Goal: Task Accomplishment & Management: Complete application form

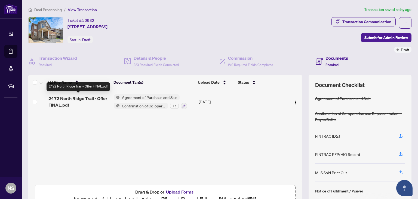
click at [85, 99] on span "2472 North Ridge Trail - Offer FINAL.pdf" at bounding box center [78, 101] width 61 height 13
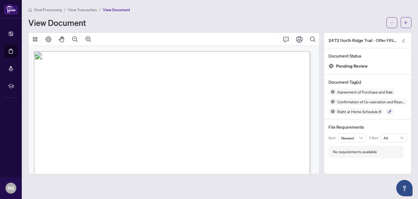
click at [48, 10] on span "Deal Processing" at bounding box center [47, 9] width 27 height 5
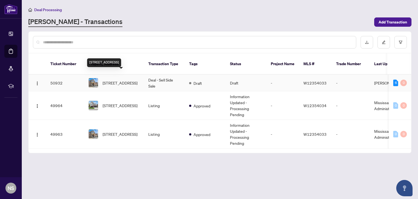
click at [121, 80] on span "[STREET_ADDRESS]" at bounding box center [120, 83] width 35 height 6
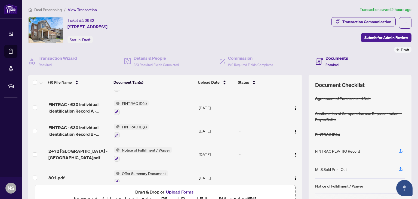
scroll to position [27, 0]
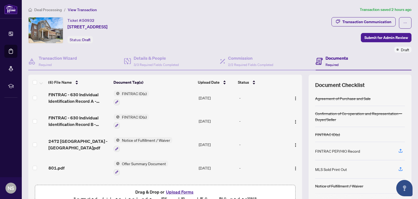
click at [117, 162] on img at bounding box center [117, 163] width 6 height 6
click at [115, 170] on icon "button" at bounding box center [116, 171] width 3 height 3
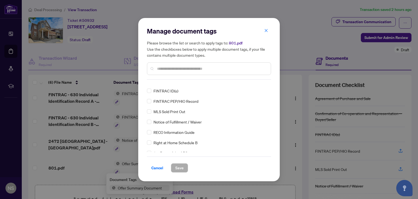
scroll to position [0, 0]
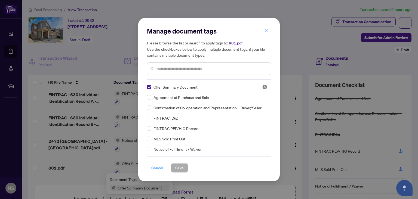
click at [158, 170] on span "Cancel" at bounding box center [157, 167] width 12 height 9
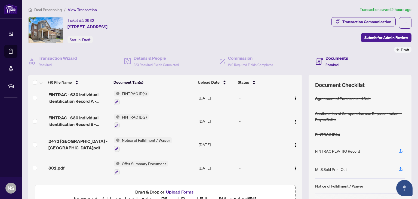
click at [158, 170] on div "Manage document tags Please browse the list or search to apply tags to: 801.pdf…" at bounding box center [209, 99] width 418 height 199
click at [293, 167] on img "button" at bounding box center [295, 168] width 4 height 4
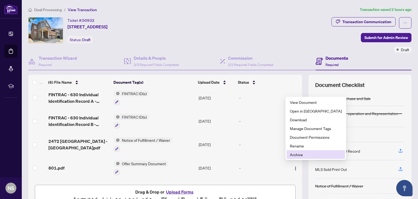
click at [305, 153] on span "Archive" at bounding box center [316, 154] width 52 height 6
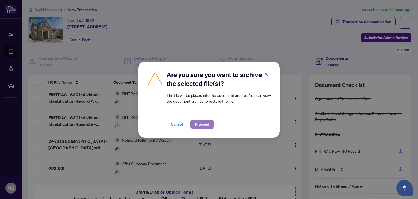
click at [196, 123] on span "Proceed" at bounding box center [202, 124] width 14 height 9
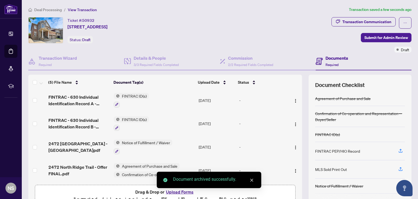
scroll to position [24, 0]
click at [185, 188] on div "Document archived successfully." at bounding box center [209, 180] width 105 height 16
click at [183, 188] on div "Document archived successfully." at bounding box center [209, 180] width 105 height 16
click at [251, 180] on icon "close" at bounding box center [252, 180] width 4 height 4
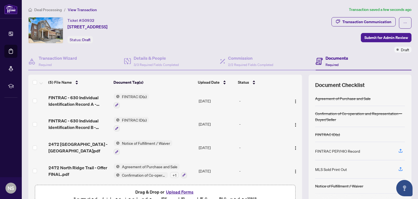
click at [185, 191] on button "Upload Forms" at bounding box center [179, 191] width 31 height 7
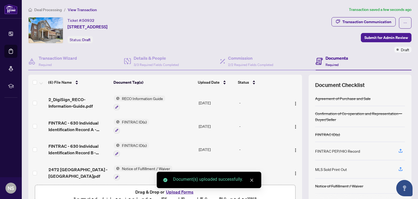
scroll to position [0, 0]
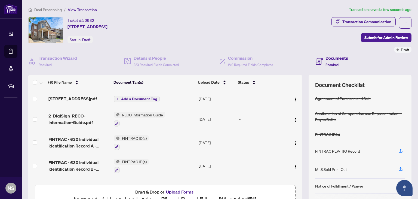
click at [117, 99] on icon "plus" at bounding box center [117, 98] width 3 height 3
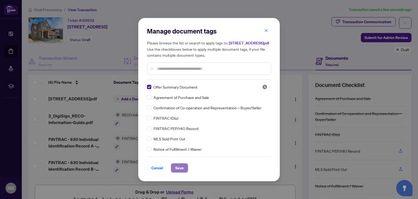
click at [177, 167] on span "Save" at bounding box center [179, 167] width 8 height 9
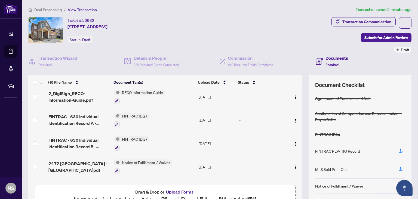
scroll to position [47, 0]
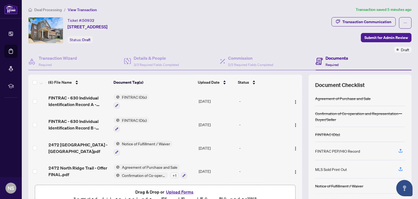
click at [174, 191] on button "Upload Forms" at bounding box center [179, 191] width 31 height 7
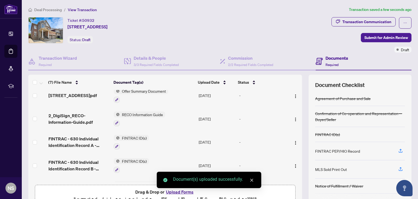
scroll to position [0, 0]
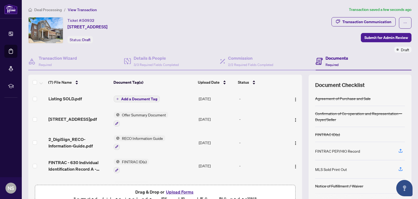
click at [119, 98] on button "Add a Document Tag" at bounding box center [137, 99] width 46 height 7
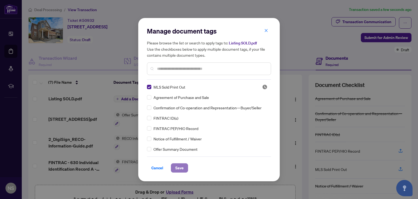
click at [176, 167] on span "Save" at bounding box center [179, 167] width 8 height 9
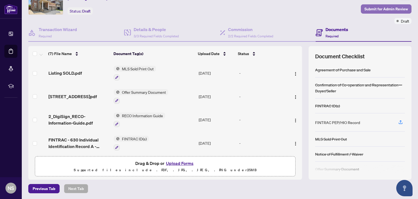
click at [374, 7] on span "Submit for Admin Review" at bounding box center [387, 9] width 44 height 9
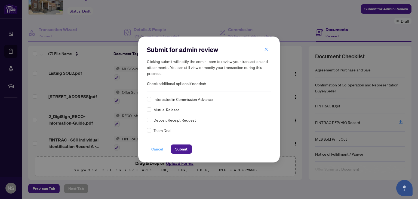
click at [153, 150] on span "Cancel" at bounding box center [157, 149] width 12 height 9
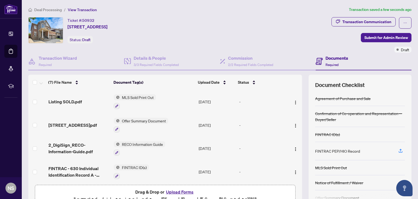
click at [77, 21] on div "Ticket #: 50932" at bounding box center [81, 20] width 27 height 6
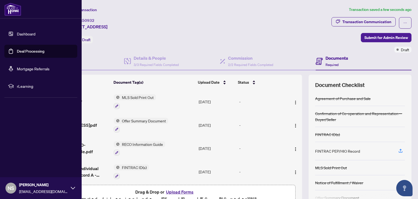
click at [17, 31] on link "Dashboard" at bounding box center [26, 33] width 19 height 5
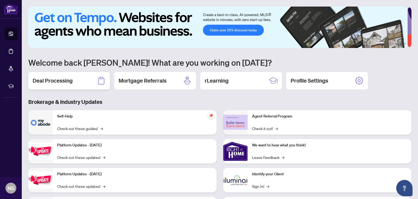
click at [87, 82] on div "Deal Processing" at bounding box center [69, 80] width 82 height 17
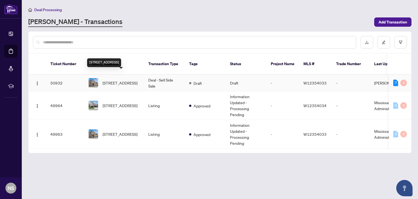
click at [118, 80] on span "[STREET_ADDRESS]" at bounding box center [120, 83] width 35 height 6
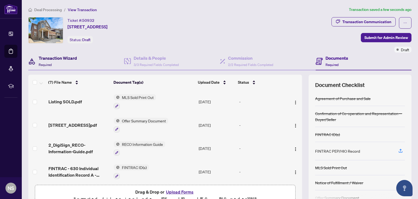
click at [70, 59] on h4 "Transaction Wizard" at bounding box center [58, 58] width 38 height 7
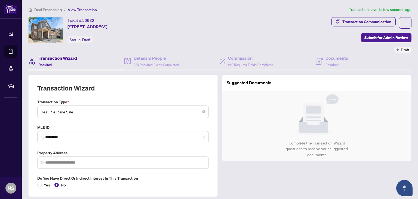
type input "**********"
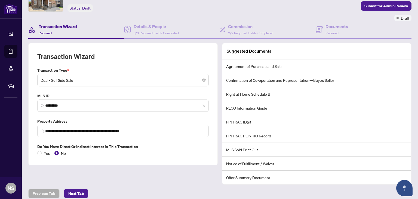
scroll to position [36, 0]
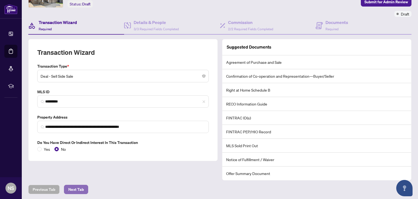
click at [76, 191] on span "Next Tab" at bounding box center [76, 189] width 16 height 9
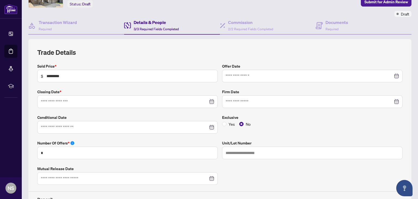
type input "**********"
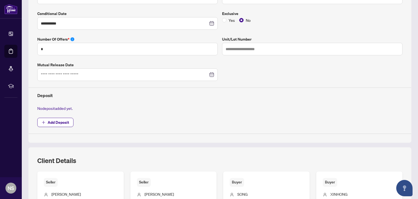
scroll to position [172, 0]
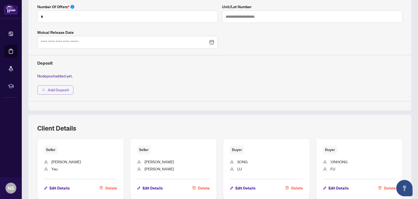
click at [62, 89] on span "Add Deposit" at bounding box center [59, 89] width 22 height 9
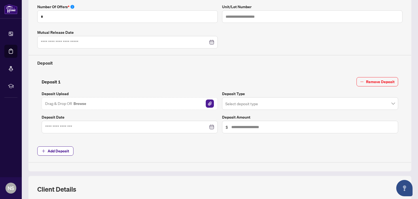
click at [211, 125] on div at bounding box center [129, 127] width 169 height 6
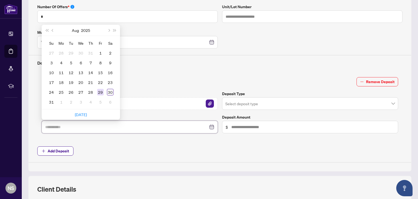
type input "**********"
click at [100, 91] on div "29" at bounding box center [100, 92] width 7 height 7
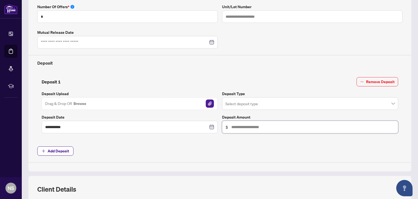
click at [244, 127] on input "text" at bounding box center [312, 127] width 163 height 6
type input "******"
click at [295, 60] on h4 "Deposit" at bounding box center [219, 63] width 365 height 7
click at [245, 104] on input "search" at bounding box center [307, 104] width 165 height 12
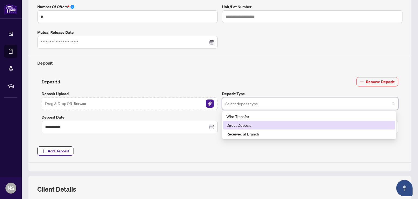
click at [248, 125] on div "Direct Deposit" at bounding box center [310, 125] width 166 height 6
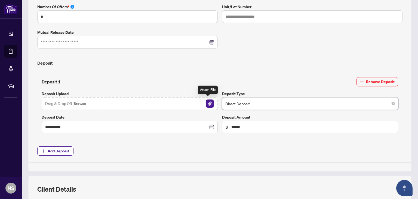
click at [209, 103] on img "button" at bounding box center [210, 103] width 8 height 8
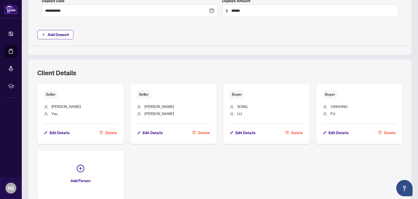
scroll to position [315, 0]
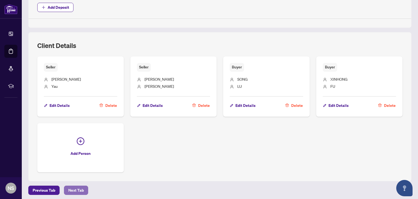
click at [67, 188] on button "Next Tab" at bounding box center [76, 189] width 24 height 9
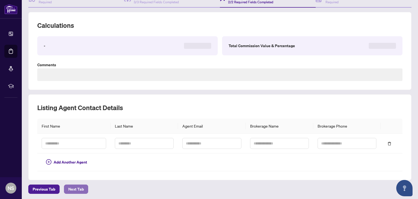
scroll to position [159, 0]
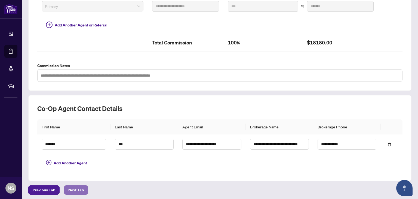
click at [75, 188] on span "Next Tab" at bounding box center [76, 189] width 16 height 9
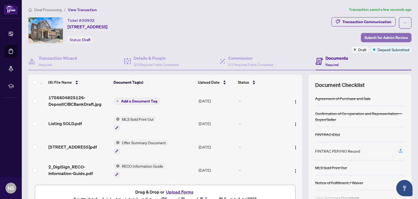
click at [386, 38] on span "Submit for Admin Review" at bounding box center [387, 37] width 44 height 9
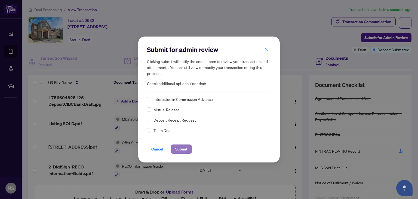
click at [185, 147] on span "Submit" at bounding box center [181, 149] width 12 height 9
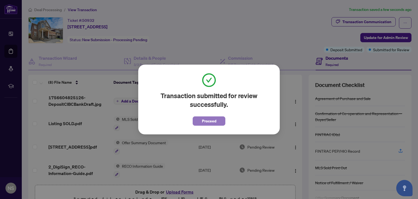
click at [204, 121] on span "Proceed" at bounding box center [209, 121] width 14 height 9
